Goal: Information Seeking & Learning: Check status

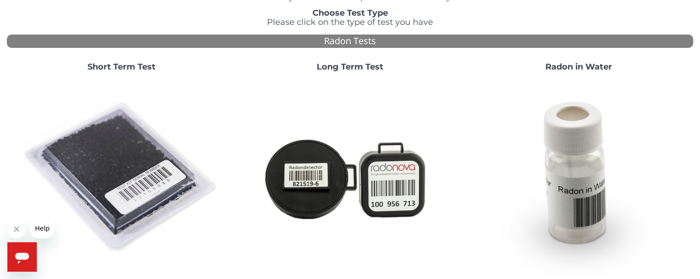
scroll to position [65, 0]
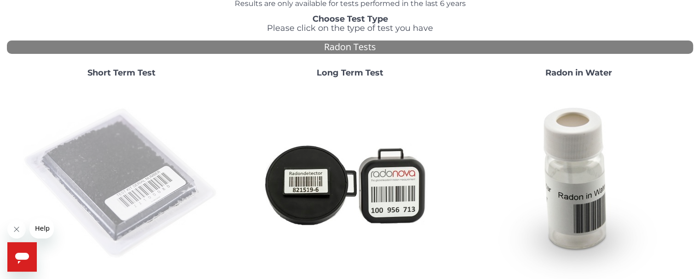
click at [114, 163] on img at bounding box center [122, 184] width 198 height 198
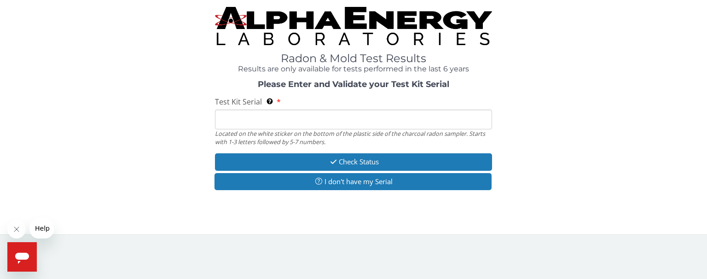
click at [220, 121] on input "Test Kit Serial Located on the white sticker on the bottom of the plastic side …" at bounding box center [353, 120] width 277 height 20
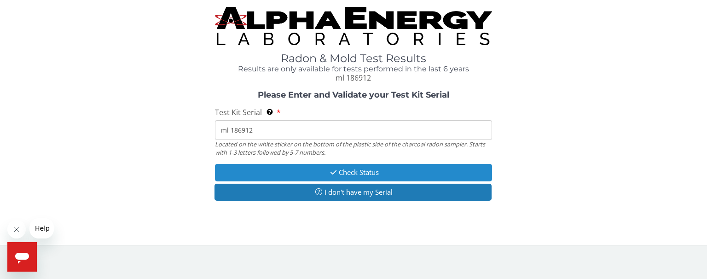
type input "ml 186912"
click at [371, 172] on button "Check Status" at bounding box center [353, 172] width 277 height 17
